Goal: Transaction & Acquisition: Purchase product/service

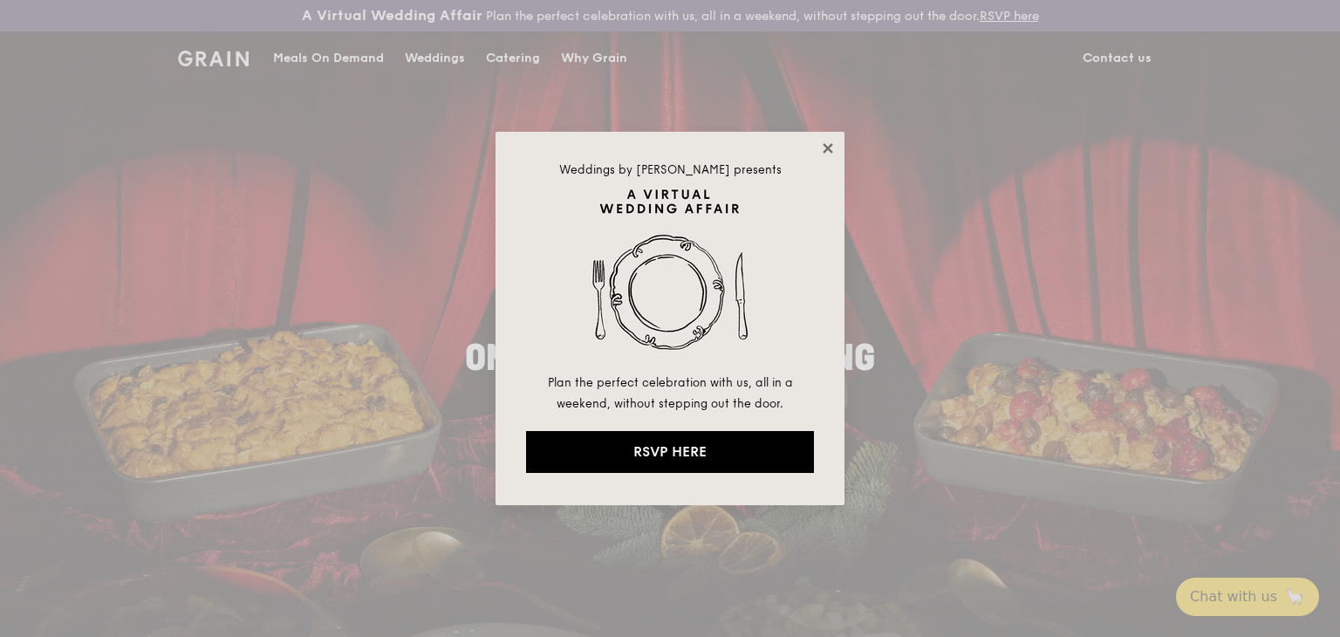
click at [823, 153] on icon at bounding box center [828, 148] width 16 height 16
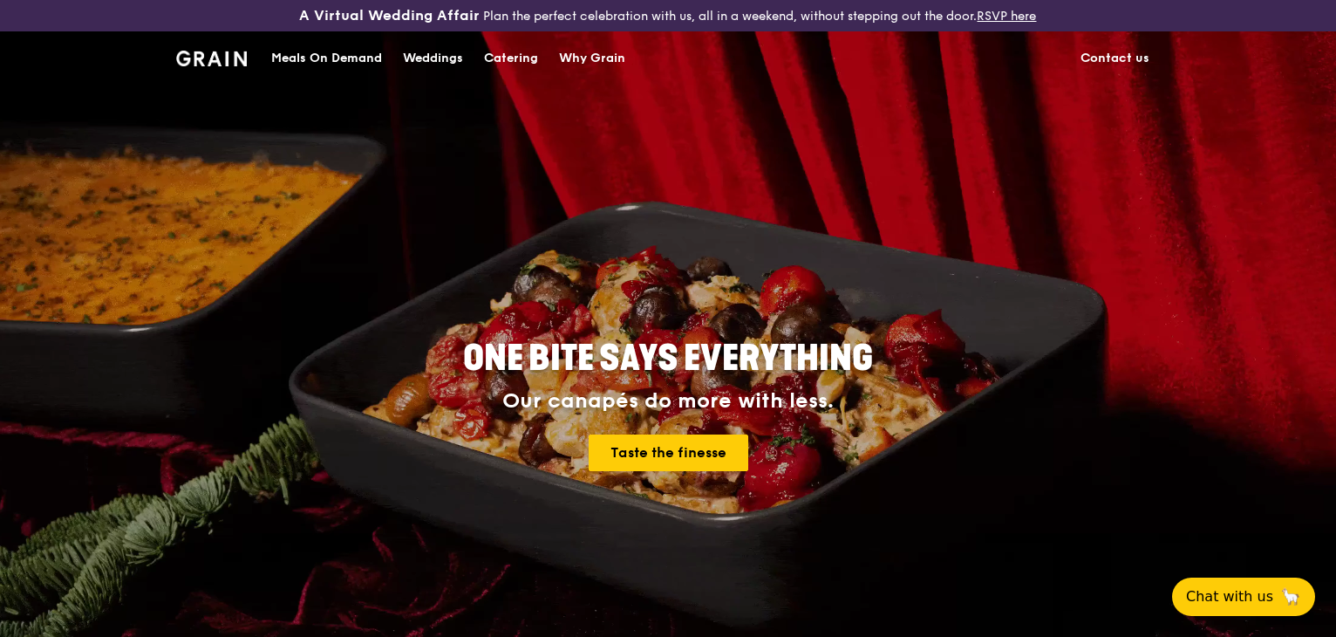
click at [366, 67] on div "Meals On Demand" at bounding box center [326, 58] width 111 height 52
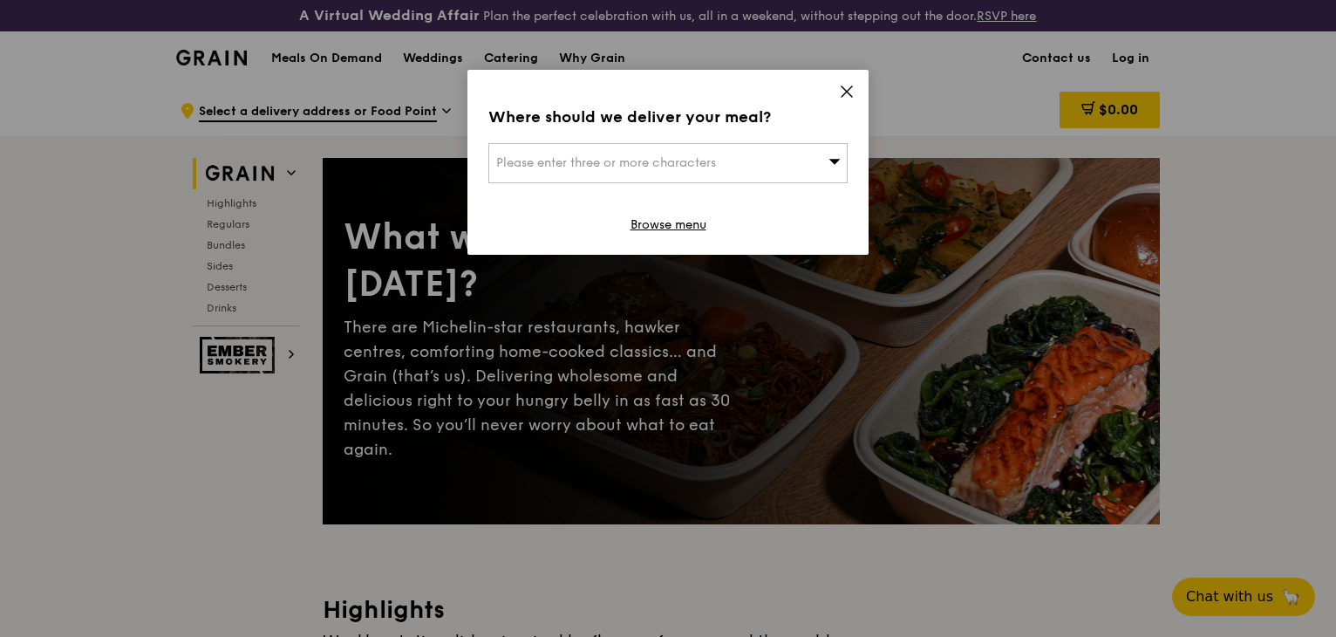
click at [551, 158] on span "Please enter three or more characters" at bounding box center [606, 162] width 220 height 15
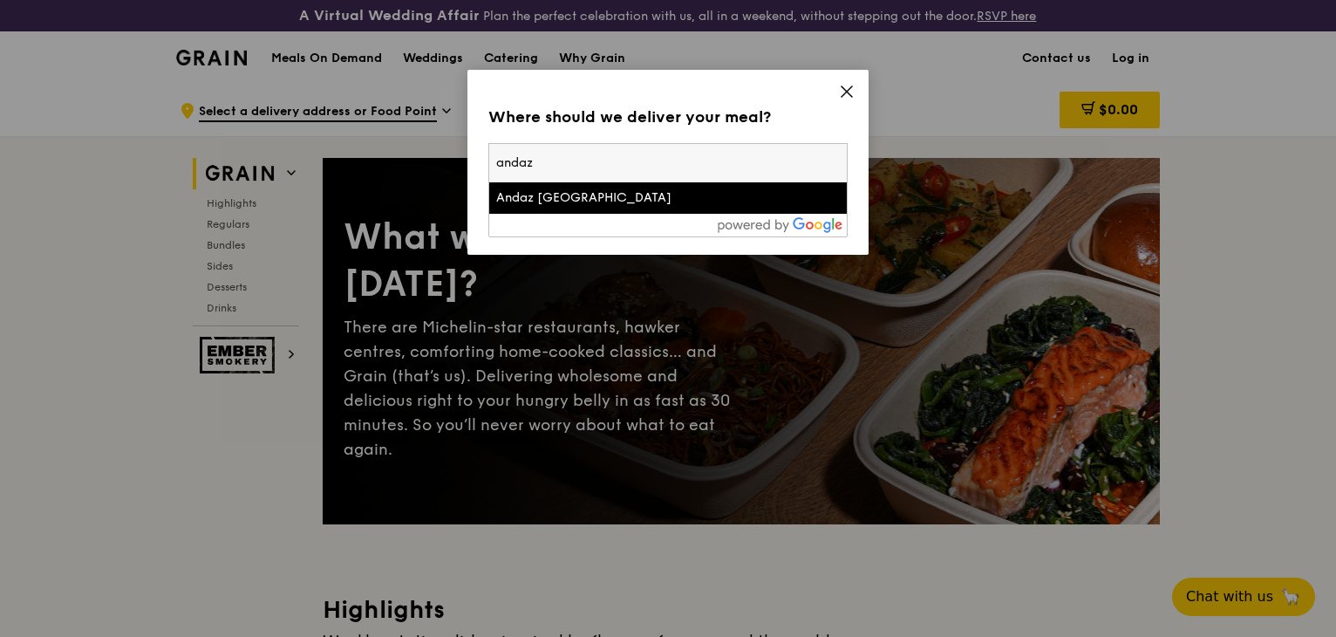
type input "andaz"
click at [558, 196] on div "Andaz [GEOGRAPHIC_DATA]" at bounding box center [625, 197] width 258 height 17
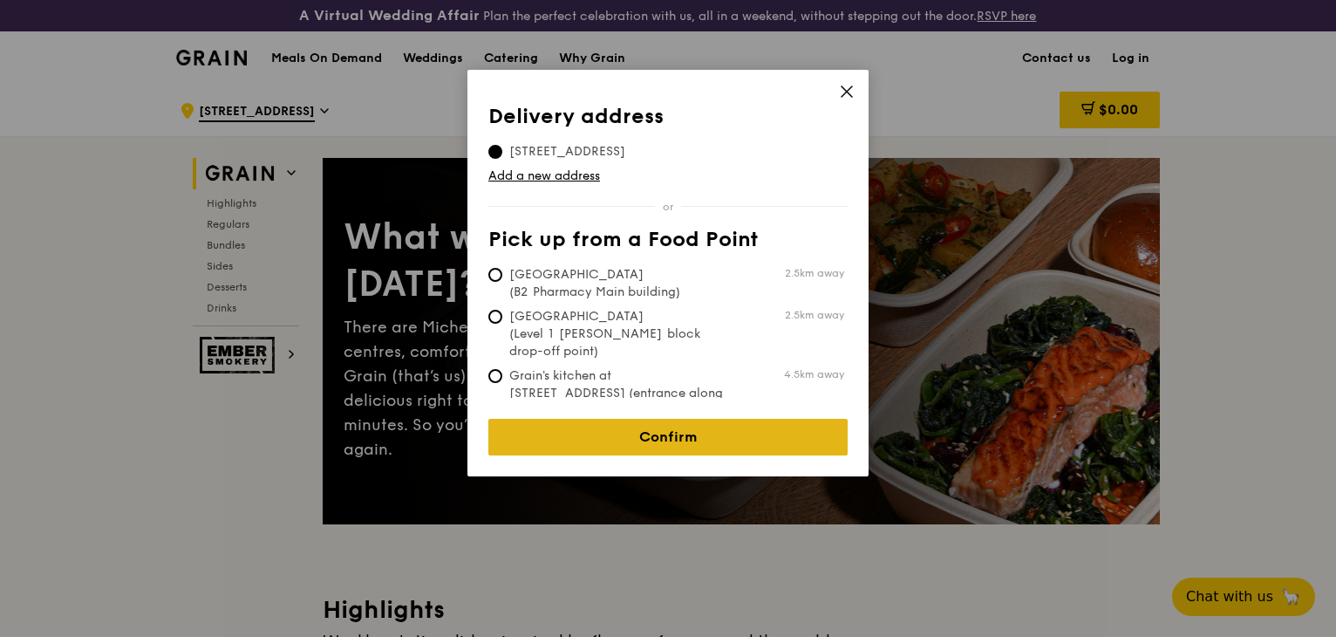
click at [602, 419] on link "Confirm" at bounding box center [667, 437] width 359 height 37
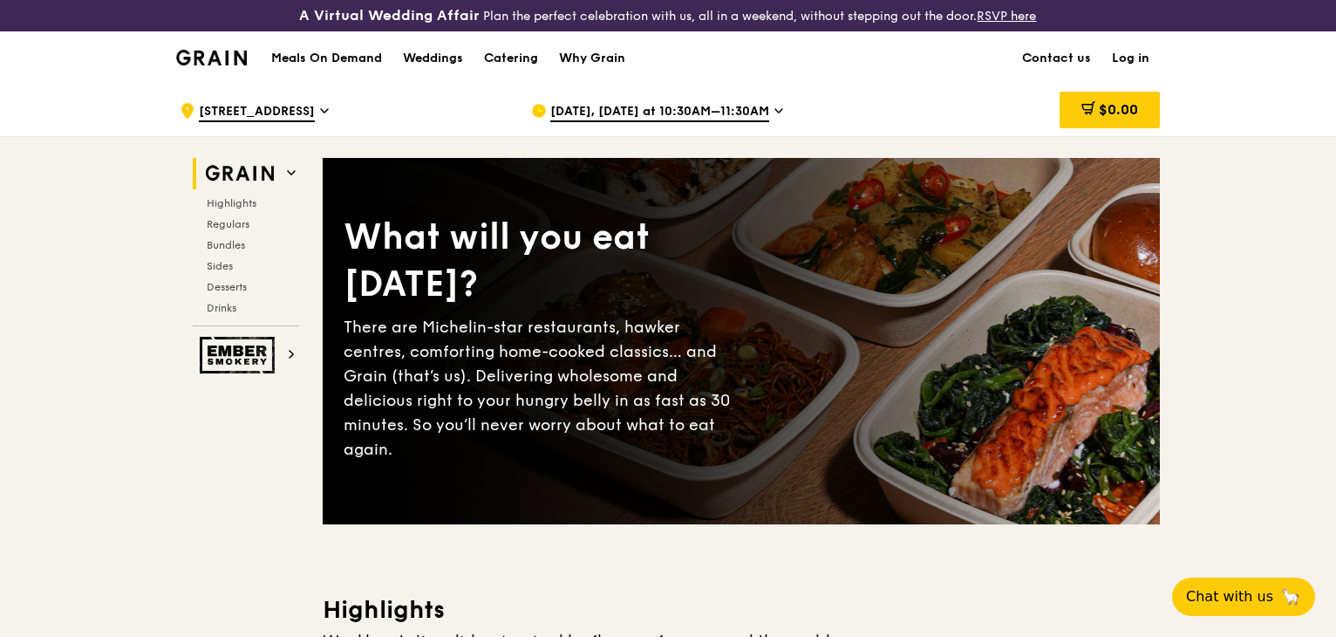
click at [665, 111] on span "[DATE], [DATE] at 10:30AM–11:30AM" at bounding box center [659, 112] width 219 height 19
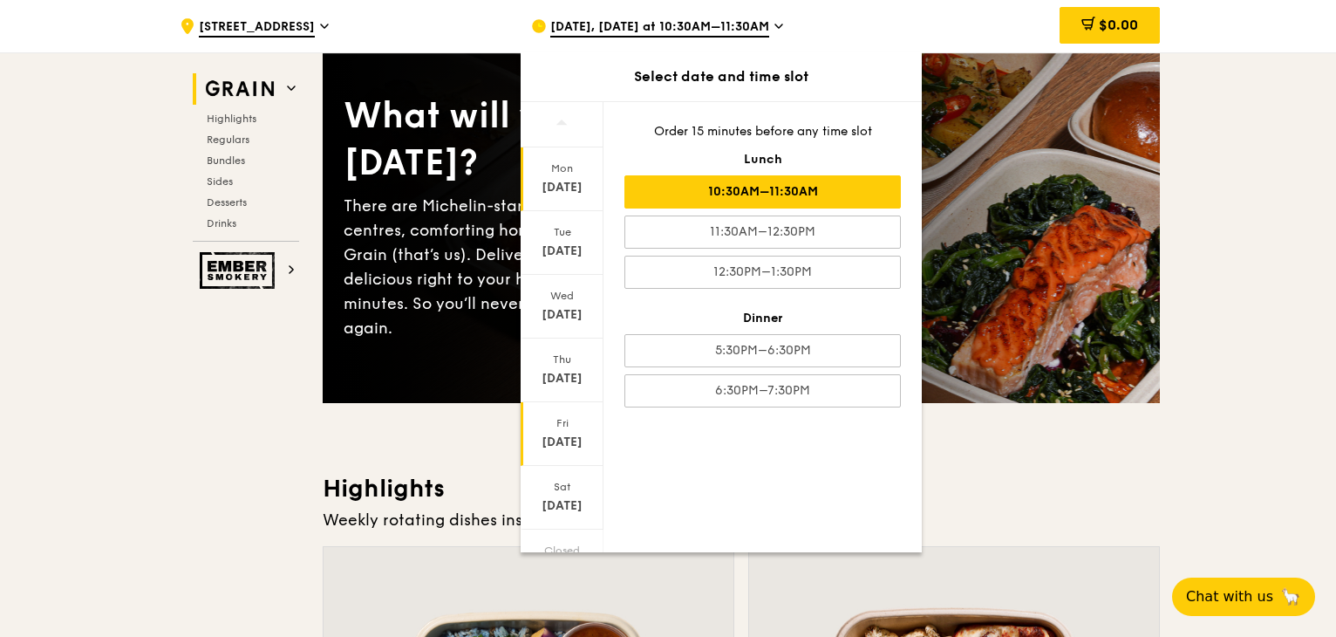
scroll to position [84, 0]
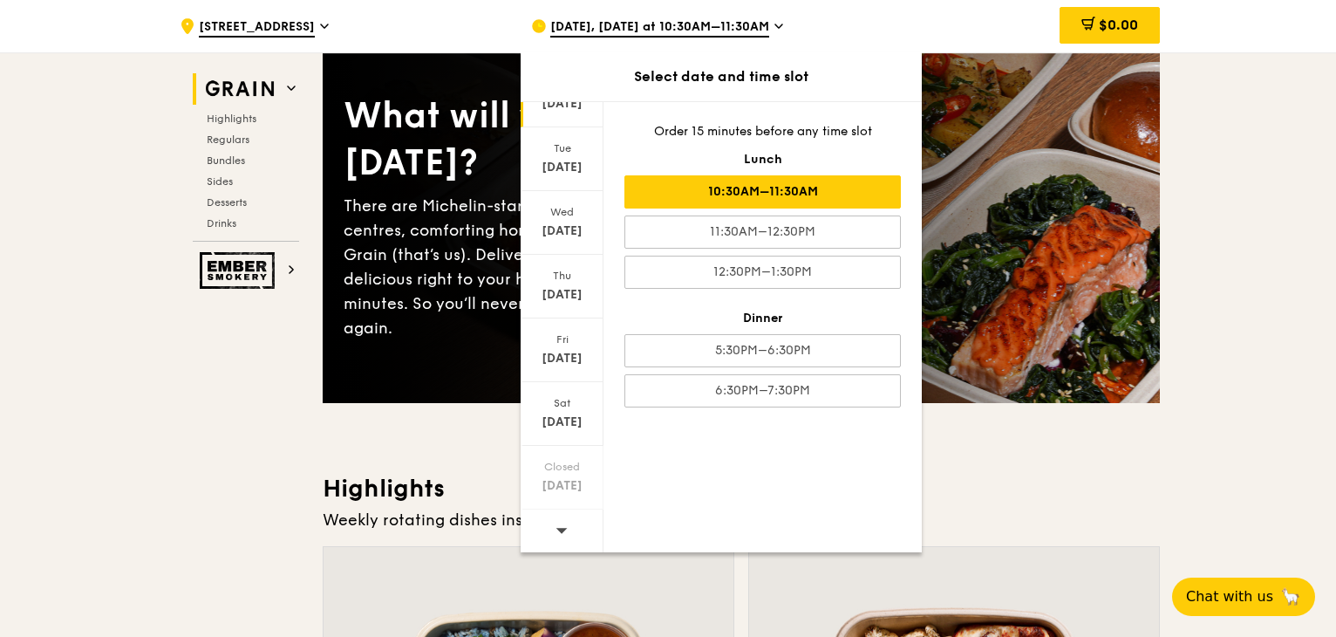
click at [572, 523] on div at bounding box center [562, 531] width 83 height 44
click at [556, 426] on div "[DATE]" at bounding box center [562, 421] width 78 height 17
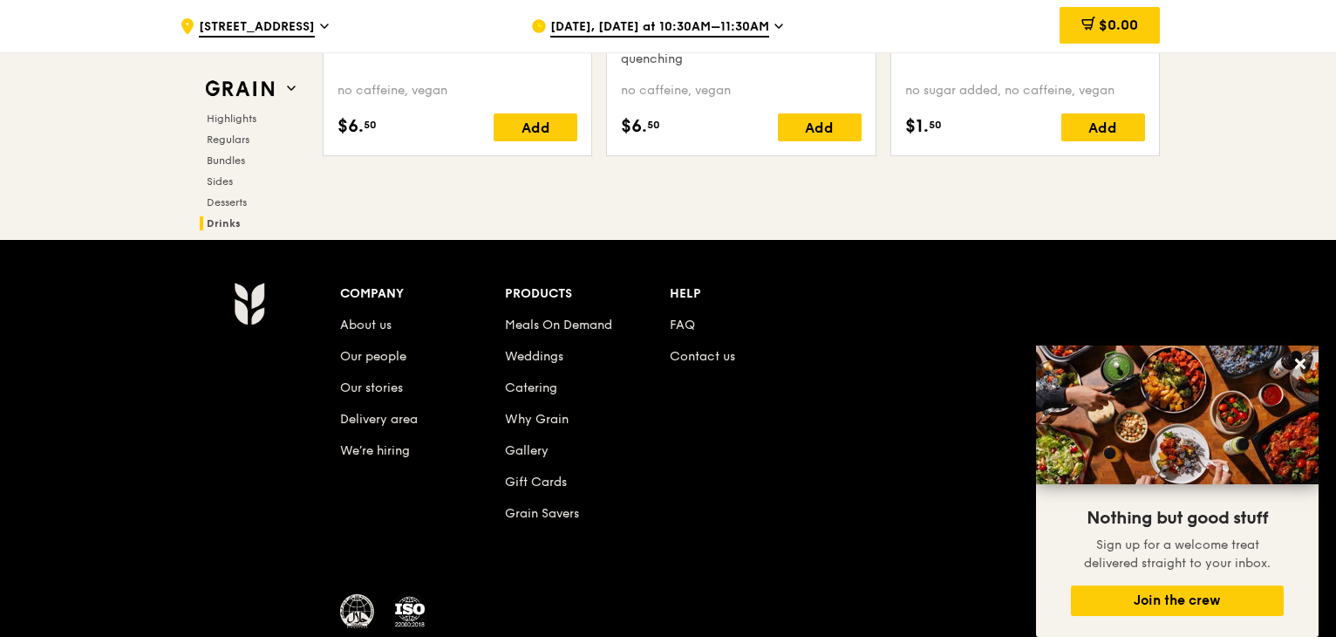
scroll to position [7410, 0]
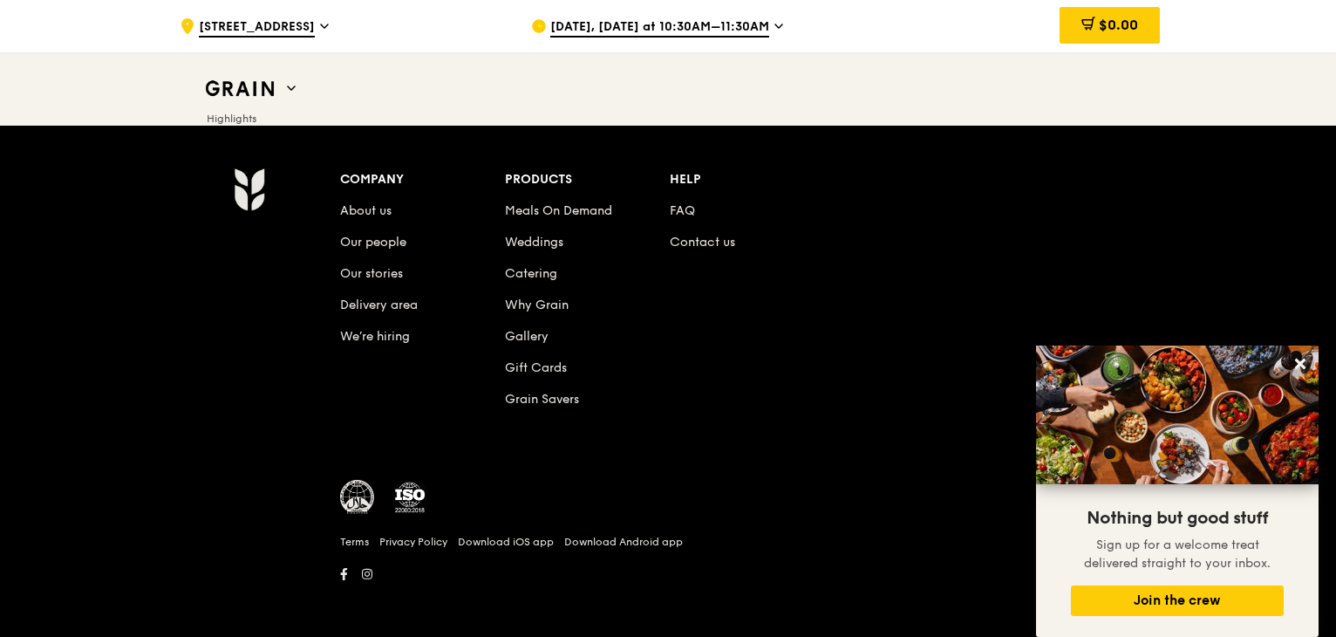
click at [694, 208] on li "FAQ" at bounding box center [752, 207] width 165 height 31
click at [682, 203] on link "FAQ" at bounding box center [682, 210] width 25 height 15
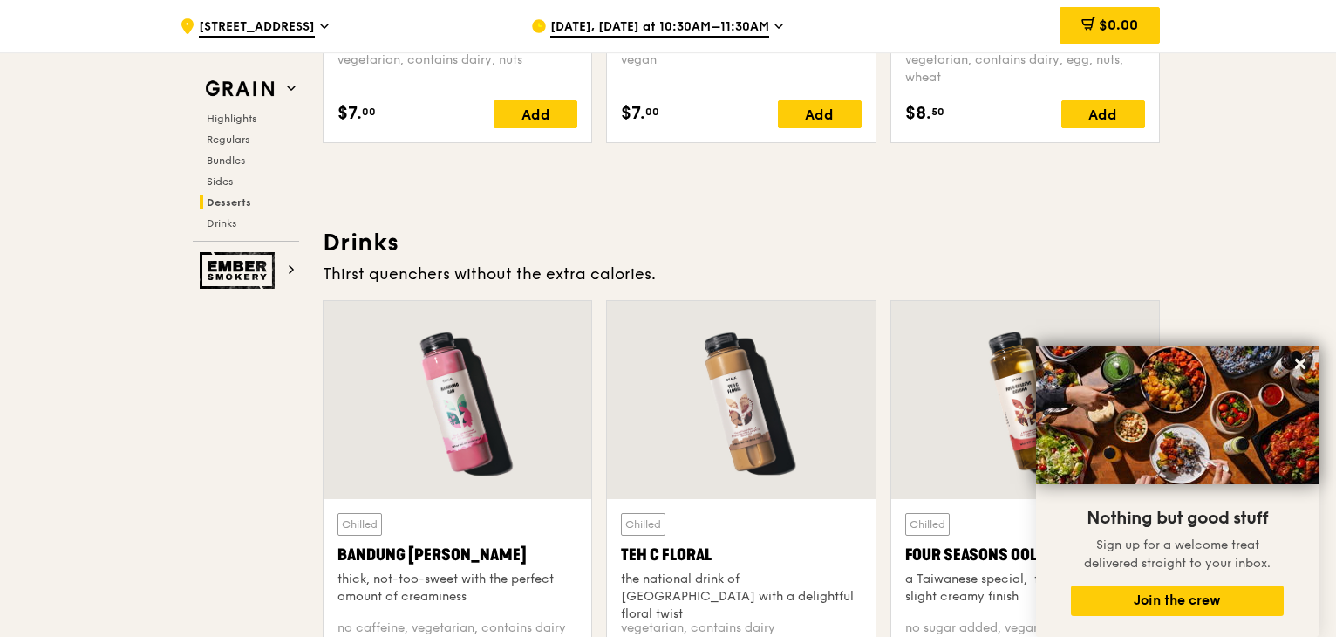
scroll to position [5927, 0]
click at [1305, 365] on icon at bounding box center [1301, 364] width 16 height 16
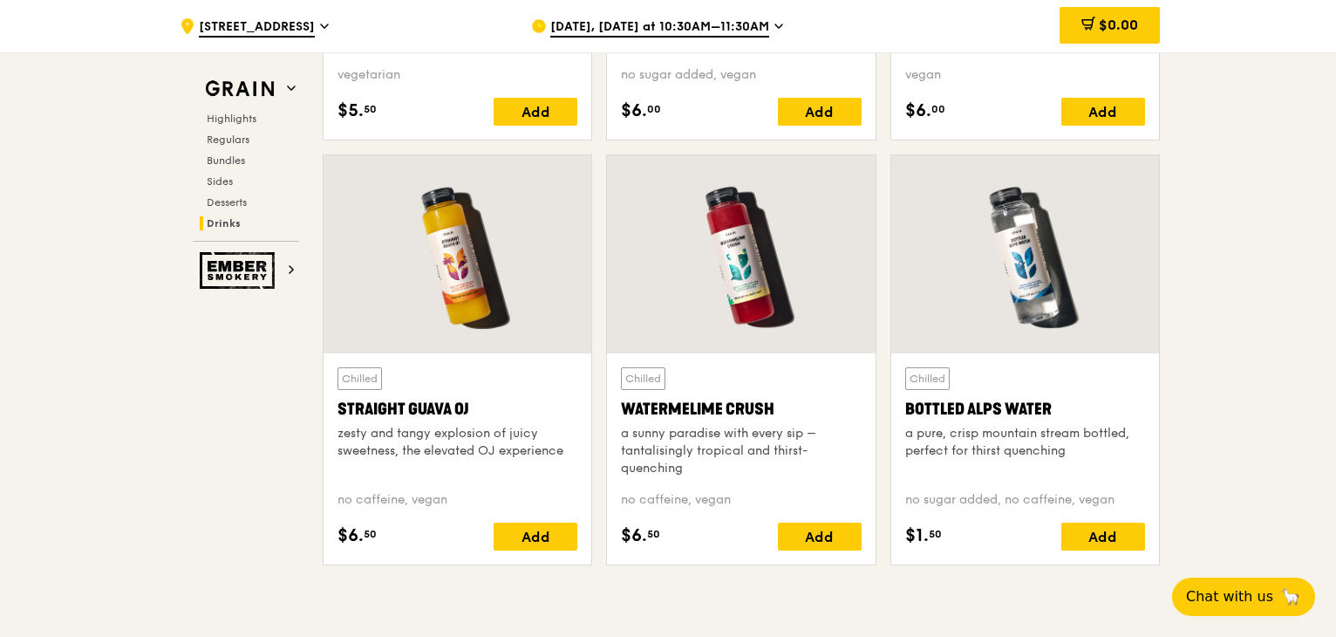
scroll to position [6974, 0]
